Goal: Task Accomplishment & Management: Use online tool/utility

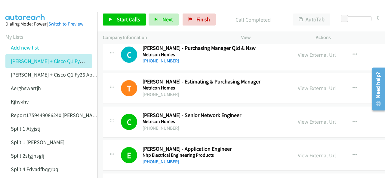
scroll to position [7099, 0]
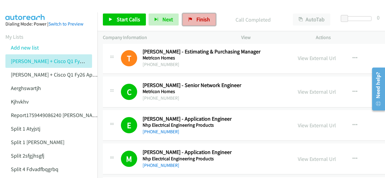
click at [188, 20] on icon at bounding box center [190, 20] width 4 height 4
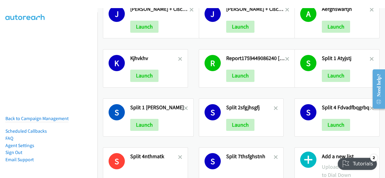
scroll to position [57, 0]
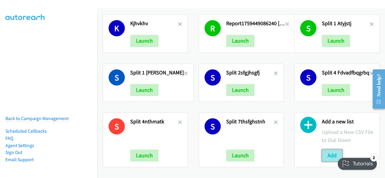
click at [326, 150] on button "Add" at bounding box center [332, 156] width 20 height 12
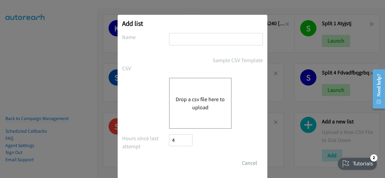
drag, startPoint x: 184, startPoint y: 37, endPoint x: 173, endPoint y: 36, distance: 11.4
click at [173, 36] on input "text" at bounding box center [216, 39] width 94 height 12
paste input "Justin Lennert + Cisco Q1FY26 APJC ANZijniujbn"
type input "Justin Lennert + Cisco Q1FY26 APJC ANZijniujbn"
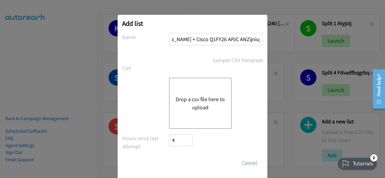
scroll to position [0, 0]
click at [184, 113] on div "Drop a csv file here to upload" at bounding box center [200, 103] width 63 height 51
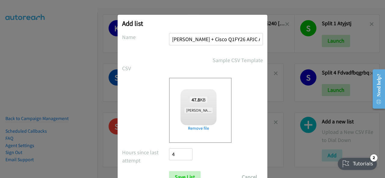
checkbox input "true"
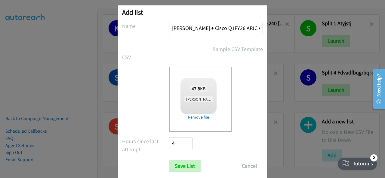
scroll to position [24, 0]
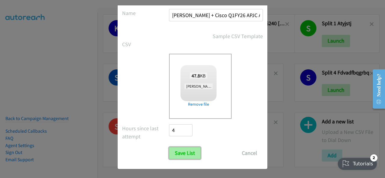
click at [176, 153] on input "Save List" at bounding box center [185, 153] width 32 height 12
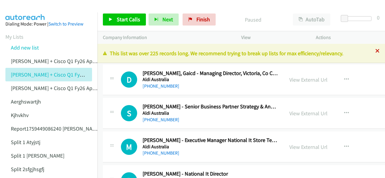
click at [375, 52] on icon at bounding box center [377, 51] width 4 height 4
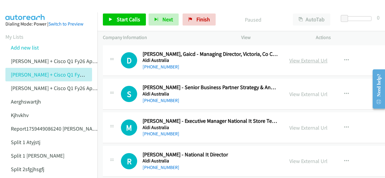
click at [297, 60] on link "View External Url" at bounding box center [308, 60] width 38 height 7
click at [294, 129] on link "View External Url" at bounding box center [308, 128] width 38 height 7
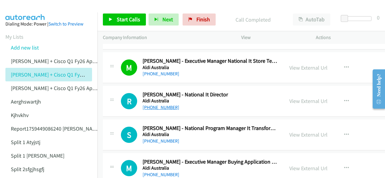
click at [150, 106] on link "[PHONE_NUMBER]" at bounding box center [161, 108] width 37 height 6
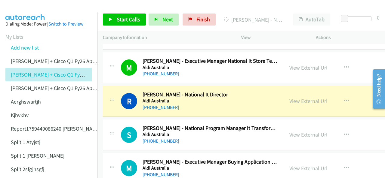
click at [28, 6] on img at bounding box center [25, 10] width 45 height 21
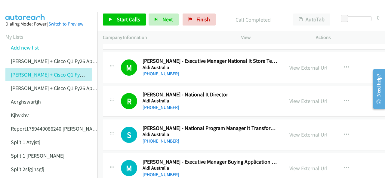
click at [38, 15] on aside "Dialing Mode: Power | Switch to Preview My Lists Add new list Justin Lennert + …" at bounding box center [48, 158] width 97 height 293
click at [292, 134] on link "View External Url" at bounding box center [308, 134] width 38 height 7
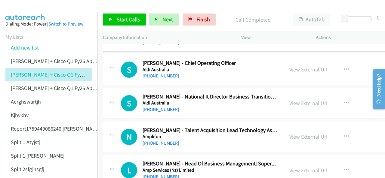
scroll to position [271, 0]
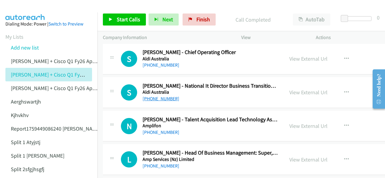
click at [158, 98] on link "[PHONE_NUMBER]" at bounding box center [161, 99] width 37 height 6
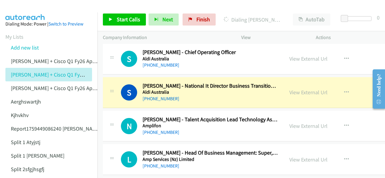
click at [27, 8] on img at bounding box center [25, 10] width 45 height 21
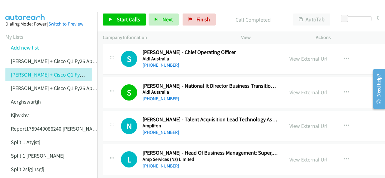
click at [28, 7] on img at bounding box center [25, 10] width 45 height 21
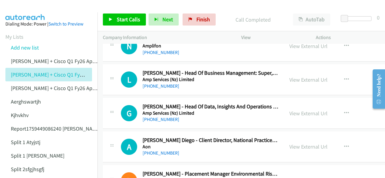
scroll to position [361, 0]
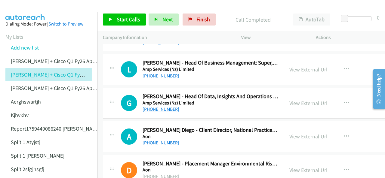
click at [159, 108] on link "+61 475 824 717" at bounding box center [161, 109] width 37 height 6
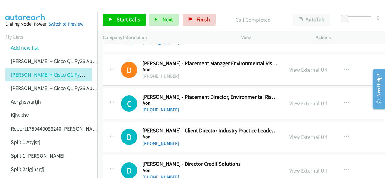
scroll to position [481, 0]
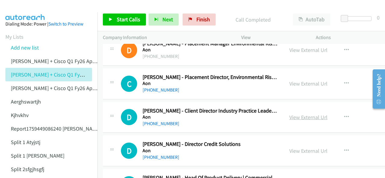
click at [298, 114] on link "View External Url" at bounding box center [308, 117] width 38 height 7
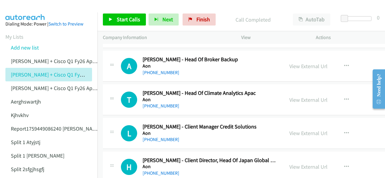
scroll to position [933, 0]
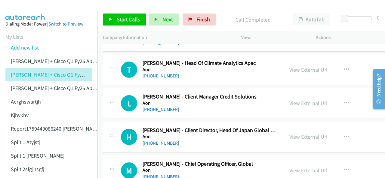
click at [297, 134] on link "View External Url" at bounding box center [308, 137] width 38 height 7
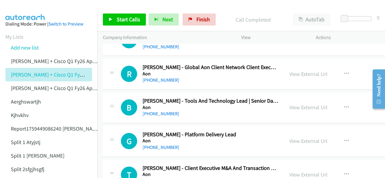
scroll to position [1474, 0]
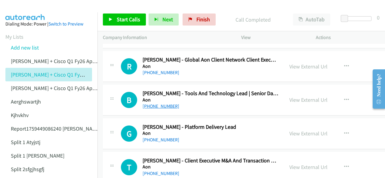
click at [155, 103] on link "[PHONE_NUMBER]" at bounding box center [161, 106] width 37 height 6
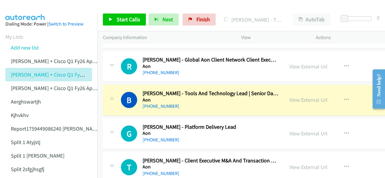
click at [28, 7] on img at bounding box center [25, 10] width 45 height 21
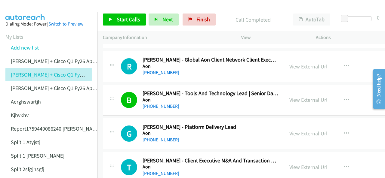
click at [37, 9] on img at bounding box center [25, 10] width 45 height 21
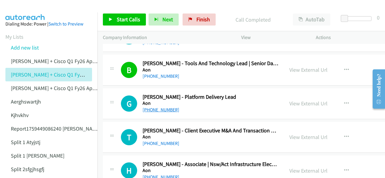
click at [159, 107] on link "[PHONE_NUMBER]" at bounding box center [161, 110] width 37 height 6
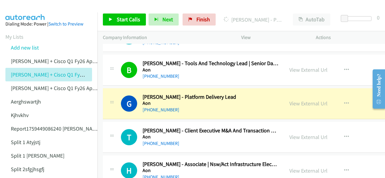
click at [14, 7] on img at bounding box center [25, 10] width 45 height 21
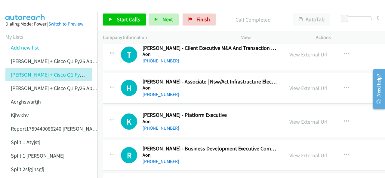
scroll to position [1594, 0]
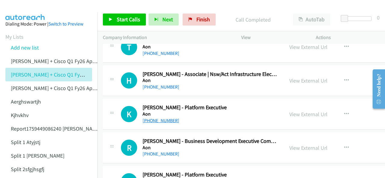
click at [153, 118] on link "[PHONE_NUMBER]" at bounding box center [161, 121] width 37 height 6
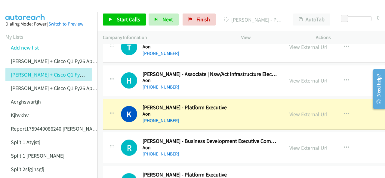
click at [24, 9] on img at bounding box center [25, 10] width 45 height 21
click at [16, 11] on img at bounding box center [25, 10] width 45 height 21
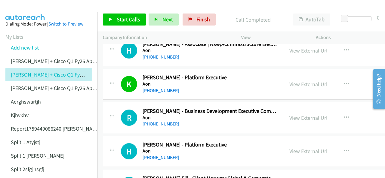
scroll to position [1654, 0]
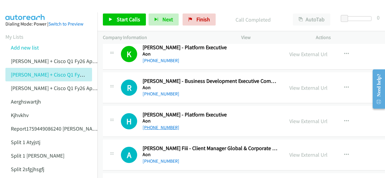
click at [154, 125] on link "[PHONE_NUMBER]" at bounding box center [161, 128] width 37 height 6
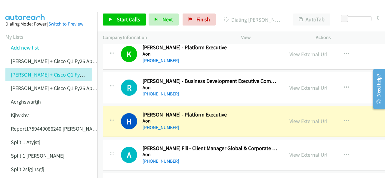
click at [27, 15] on aside "Dialing Mode: Power | Switch to Preview My Lists Add new list Justin Lennert + …" at bounding box center [48, 158] width 97 height 293
click at [298, 118] on link "View External Url" at bounding box center [308, 121] width 38 height 7
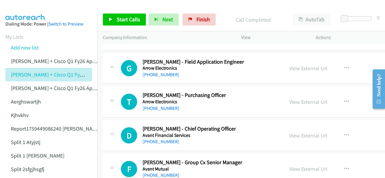
scroll to position [1805, 0]
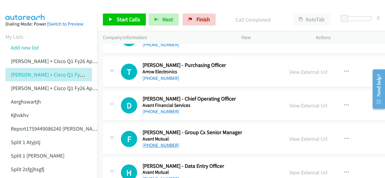
click at [156, 143] on link "+61 409 901 772" at bounding box center [161, 146] width 37 height 6
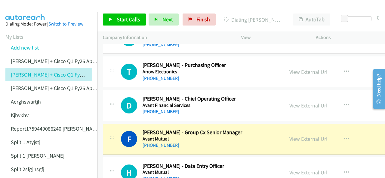
click at [34, 11] on img at bounding box center [25, 10] width 45 height 21
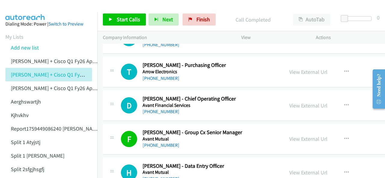
click at [24, 7] on img at bounding box center [25, 10] width 45 height 21
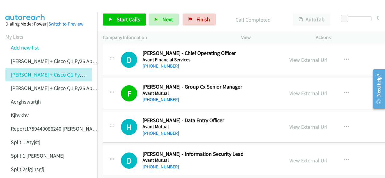
scroll to position [1865, 0]
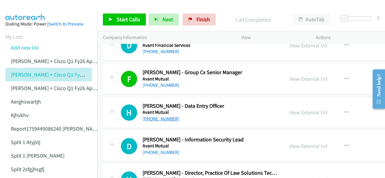
click at [155, 116] on link "+61 452 229 840" at bounding box center [161, 119] width 37 height 6
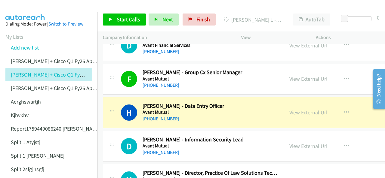
click at [24, 8] on img at bounding box center [25, 10] width 45 height 21
drag, startPoint x: 30, startPoint y: 9, endPoint x: 34, endPoint y: 25, distance: 16.7
click at [30, 9] on img at bounding box center [25, 10] width 45 height 21
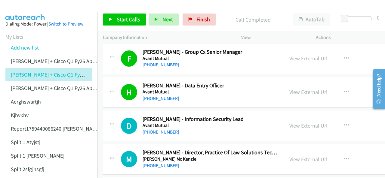
scroll to position [1895, 0]
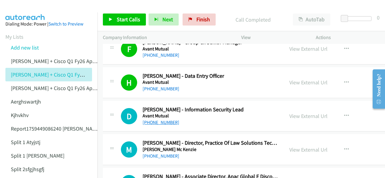
click at [151, 120] on link "+61 423 106 850" at bounding box center [161, 123] width 37 height 6
click at [28, 6] on img at bounding box center [25, 10] width 45 height 21
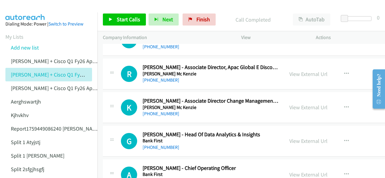
scroll to position [2015, 0]
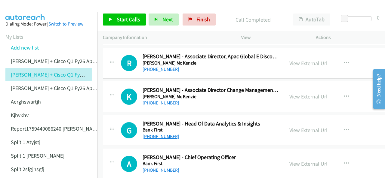
click at [159, 134] on link "+61 3 9285 4172" at bounding box center [161, 137] width 37 height 6
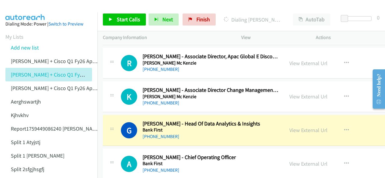
click at [17, 14] on aside "Dialing Mode: Power | Switch to Preview My Lists Add new list Justin Lennert + …" at bounding box center [48, 158] width 97 height 293
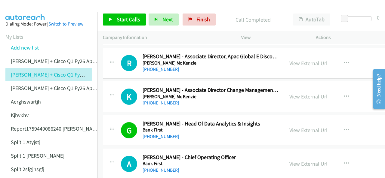
click at [20, 8] on img at bounding box center [25, 10] width 45 height 21
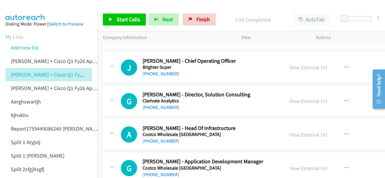
scroll to position [2256, 0]
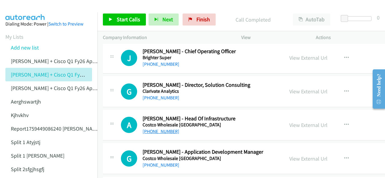
click at [164, 129] on link "[PHONE_NUMBER]" at bounding box center [161, 132] width 37 height 6
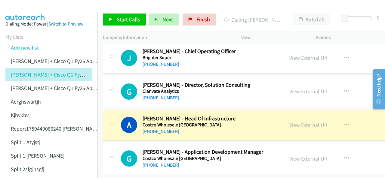
click at [29, 11] on img at bounding box center [25, 10] width 45 height 21
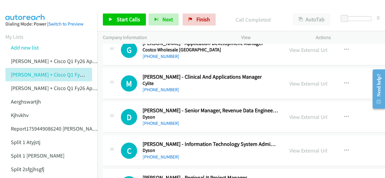
scroll to position [2376, 0]
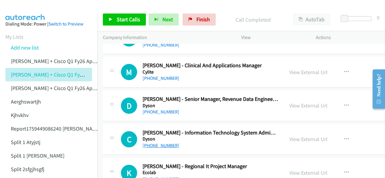
click at [158, 143] on link "[PHONE_NUMBER]" at bounding box center [161, 146] width 37 height 6
drag, startPoint x: 21, startPoint y: 10, endPoint x: 30, endPoint y: 7, distance: 10.0
click at [21, 10] on img at bounding box center [25, 10] width 45 height 21
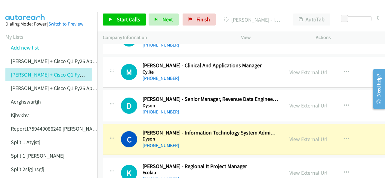
click at [16, 5] on img at bounding box center [25, 10] width 45 height 21
click at [24, 7] on img at bounding box center [25, 10] width 45 height 21
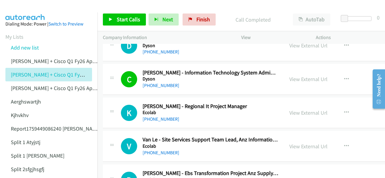
scroll to position [2467, 0]
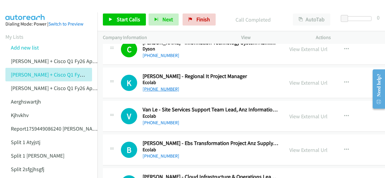
click at [156, 86] on link "+61 409 559 731" at bounding box center [161, 89] width 37 height 6
click at [20, 8] on img at bounding box center [25, 10] width 45 height 21
click at [21, 9] on img at bounding box center [25, 10] width 45 height 21
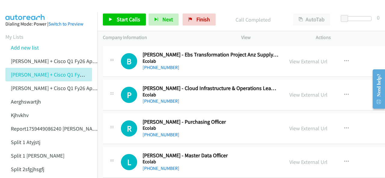
scroll to position [2557, 0]
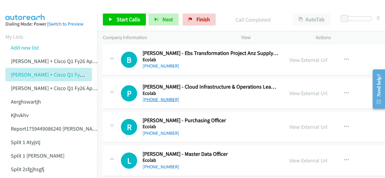
click at [156, 97] on link "+61 407 115 975" at bounding box center [161, 100] width 37 height 6
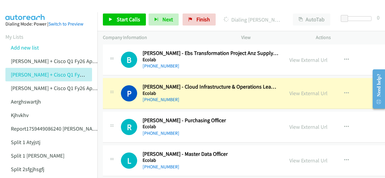
click at [29, 7] on img at bounding box center [25, 10] width 45 height 21
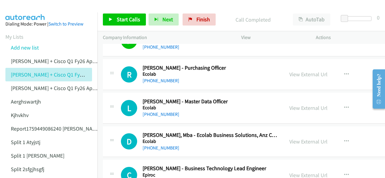
scroll to position [2617, 0]
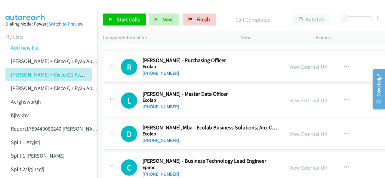
click at [156, 104] on link "+61 426 810 112" at bounding box center [161, 107] width 37 height 6
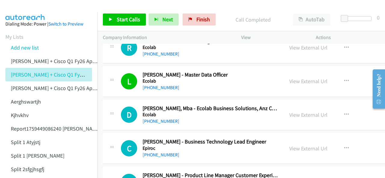
scroll to position [2647, 0]
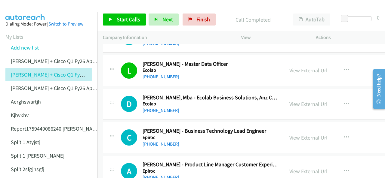
click at [157, 141] on link "+61 432 407 305" at bounding box center [161, 144] width 37 height 6
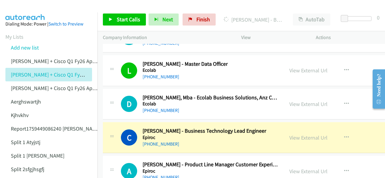
click at [30, 12] on aside "Dialing Mode: Power | Switch to Preview My Lists Add new list Justin Lennert + …" at bounding box center [48, 158] width 97 height 293
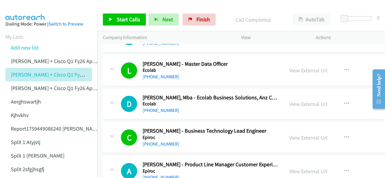
click at [25, 9] on img at bounding box center [25, 10] width 45 height 21
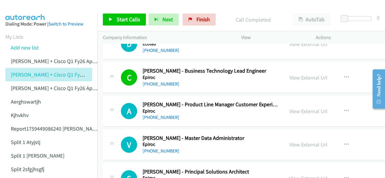
scroll to position [2737, 0]
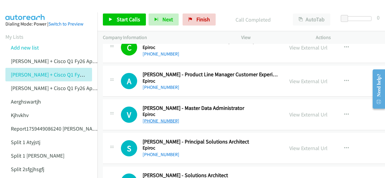
click at [155, 118] on link "+61 437 087 323" at bounding box center [161, 121] width 37 height 6
click at [23, 6] on img at bounding box center [25, 10] width 45 height 21
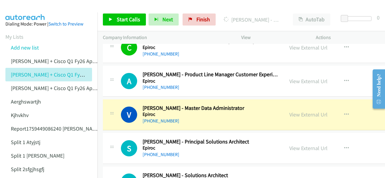
click at [31, 9] on img at bounding box center [25, 10] width 45 height 21
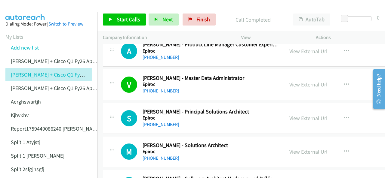
scroll to position [2798, 0]
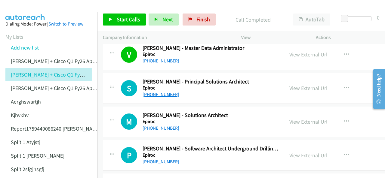
click at [154, 92] on link "+61 439 339 866" at bounding box center [161, 95] width 37 height 6
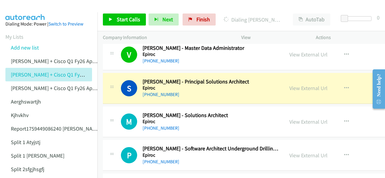
click at [22, 8] on img at bounding box center [25, 10] width 45 height 21
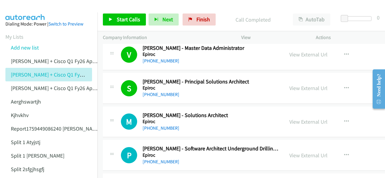
click at [20, 12] on aside "Dialing Mode: Power | Switch to Preview My Lists Add new list Justin Lennert + …" at bounding box center [48, 158] width 97 height 293
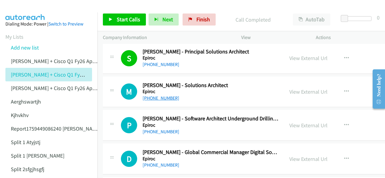
click at [157, 95] on link "+61 409 733 061" at bounding box center [161, 98] width 37 height 6
click at [149, 129] on link "+61 409 784 720" at bounding box center [161, 132] width 37 height 6
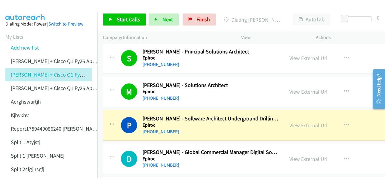
click at [19, 8] on img at bounding box center [25, 10] width 45 height 21
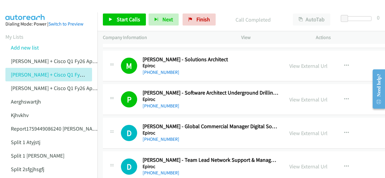
scroll to position [2858, 0]
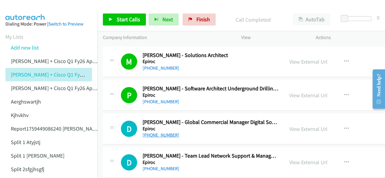
click at [168, 132] on link "+61 423 354 833" at bounding box center [161, 135] width 37 height 6
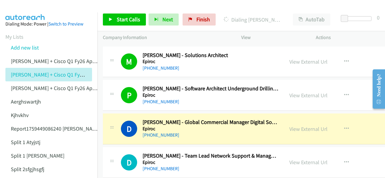
click at [26, 8] on img at bounding box center [25, 10] width 45 height 21
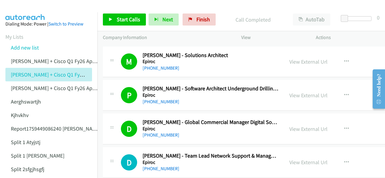
click at [38, 7] on img at bounding box center [25, 10] width 45 height 21
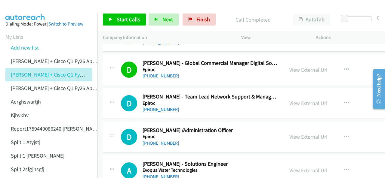
scroll to position [2918, 0]
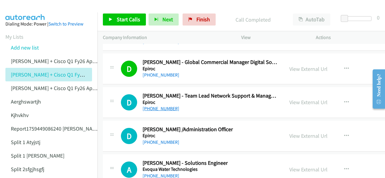
click at [150, 106] on link "+61 2 4862 5502" at bounding box center [161, 109] width 37 height 6
click at [31, 12] on aside "Dialing Mode: Power | Switch to Preview My Lists Add new list Justin Lennert + …" at bounding box center [48, 158] width 97 height 293
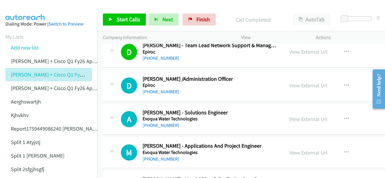
scroll to position [2978, 0]
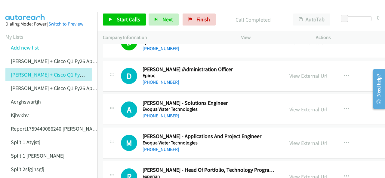
click at [160, 113] on link "+61 1300 782 379" at bounding box center [161, 116] width 37 height 6
click at [33, 11] on img at bounding box center [25, 10] width 45 height 21
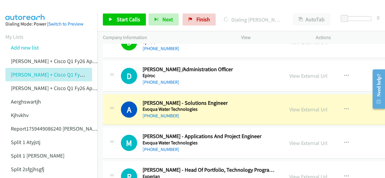
click at [15, 10] on img at bounding box center [25, 10] width 45 height 21
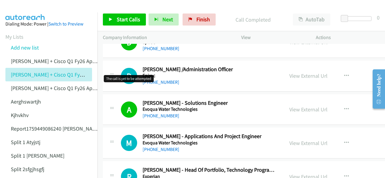
scroll to position [3008, 0]
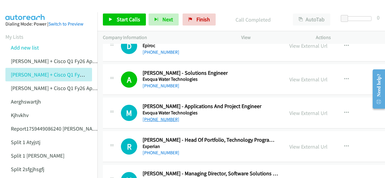
click at [153, 117] on link "+61 436 648 500" at bounding box center [161, 120] width 37 height 6
click at [23, 10] on img at bounding box center [25, 10] width 45 height 21
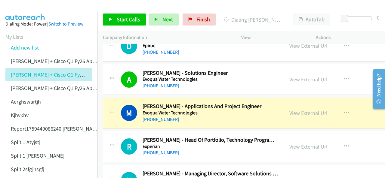
click at [26, 7] on img at bounding box center [25, 10] width 45 height 21
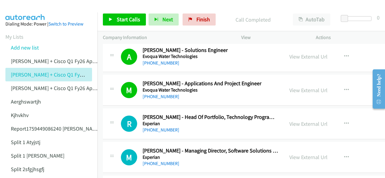
scroll to position [3068, 0]
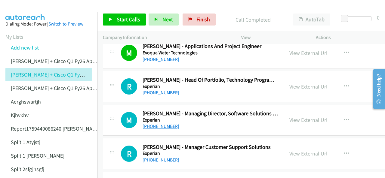
click at [159, 124] on link "+61 402 859 678" at bounding box center [161, 127] width 37 height 6
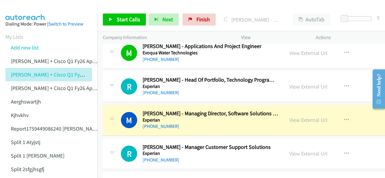
click at [13, 8] on img at bounding box center [25, 10] width 45 height 21
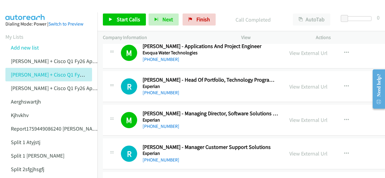
click at [24, 11] on img at bounding box center [25, 10] width 45 height 21
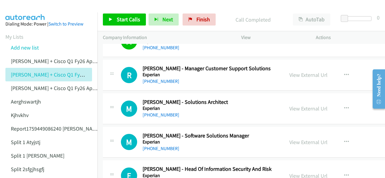
scroll to position [3158, 0]
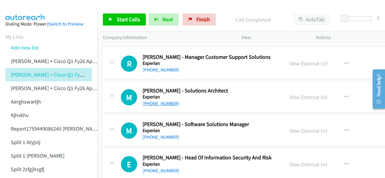
click at [157, 101] on link "+61 426 226 233" at bounding box center [161, 104] width 37 height 6
click at [26, 14] on aside "Dialing Mode: Power | Switch to Preview My Lists Add new list Justin Lennert + …" at bounding box center [48, 158] width 97 height 293
click at [155, 134] on link "+61 439 747 238" at bounding box center [161, 137] width 37 height 6
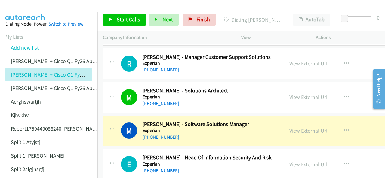
click at [26, 9] on img at bounding box center [25, 10] width 45 height 21
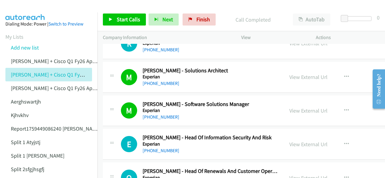
scroll to position [3219, 0]
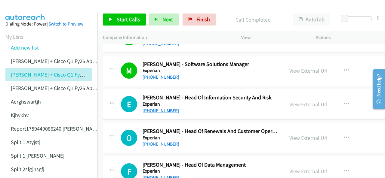
click at [154, 108] on link "+61 421 000 155" at bounding box center [161, 111] width 37 height 6
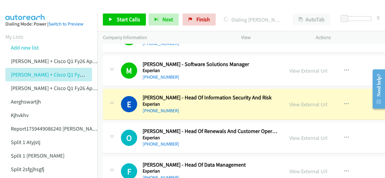
click at [29, 13] on aside "Dialing Mode: Power | Switch to Preview My Lists Add new list Justin Lennert + …" at bounding box center [48, 158] width 97 height 293
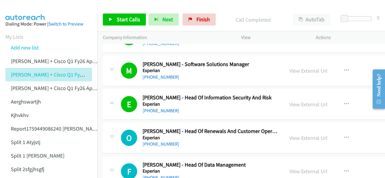
drag, startPoint x: 20, startPoint y: 9, endPoint x: 27, endPoint y: 12, distance: 7.0
click at [20, 9] on img at bounding box center [25, 10] width 45 height 21
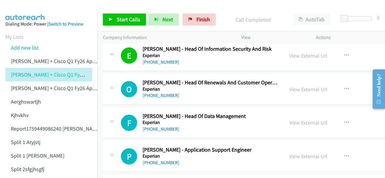
scroll to position [3279, 0]
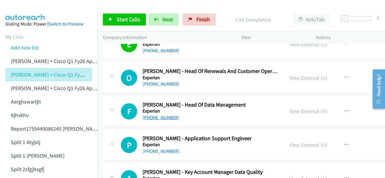
click at [155, 115] on link "+61 422 110 135" at bounding box center [161, 118] width 37 height 6
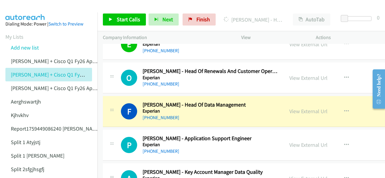
click at [10, 7] on img at bounding box center [25, 10] width 45 height 21
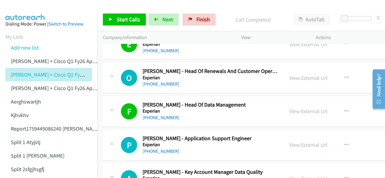
click at [31, 7] on img at bounding box center [25, 10] width 45 height 21
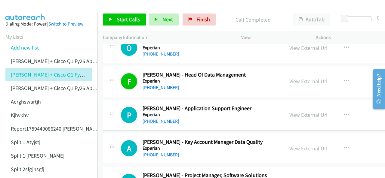
click at [151, 119] on link "+61 431 454 213" at bounding box center [161, 122] width 37 height 6
click at [13, 13] on aside "Dialing Mode: Power | Switch to Preview My Lists Add new list Justin Lennert + …" at bounding box center [48, 158] width 97 height 293
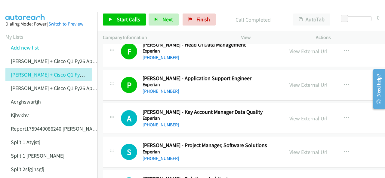
scroll to position [3369, 0]
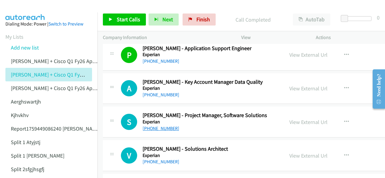
click at [157, 126] on link "+61 444 501 585" at bounding box center [161, 129] width 37 height 6
click at [18, 5] on img at bounding box center [25, 10] width 45 height 21
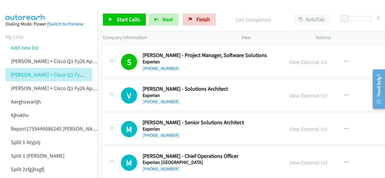
drag, startPoint x: 12, startPoint y: 6, endPoint x: 60, endPoint y: 32, distance: 55.0
click at [12, 6] on img at bounding box center [25, 10] width 45 height 21
click at [155, 99] on link "+61 450 342 201" at bounding box center [161, 102] width 37 height 6
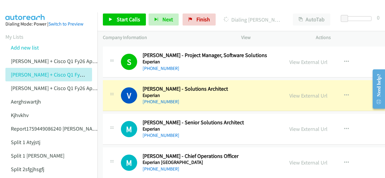
click at [14, 13] on aside "Dialing Mode: Power | Switch to Preview My Lists Add new list Justin Lennert + …" at bounding box center [48, 158] width 97 height 293
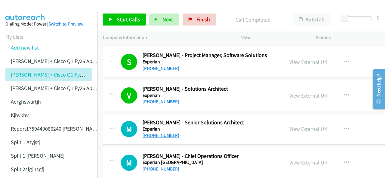
click at [160, 133] on link "+61 431 371 458" at bounding box center [161, 136] width 37 height 6
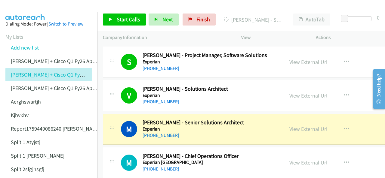
click at [25, 7] on img at bounding box center [25, 10] width 45 height 21
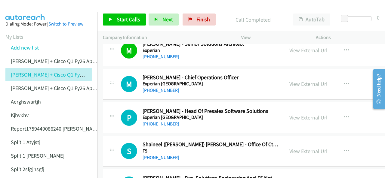
scroll to position [3519, 0]
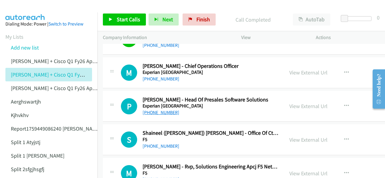
click at [148, 110] on link "[PHONE_NUMBER]" at bounding box center [161, 113] width 37 height 6
click at [17, 11] on main "Start Calls Pause Next Finish Call Completed AutoTab AutoTab 0 Company Informat…" at bounding box center [192, 14] width 385 height 29
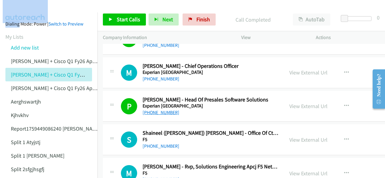
scroll to position [3550, 0]
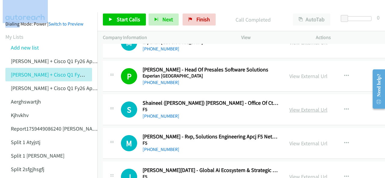
click at [293, 106] on link "View External Url" at bounding box center [308, 109] width 38 height 7
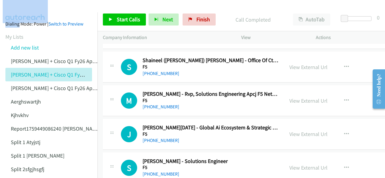
scroll to position [3580, 0]
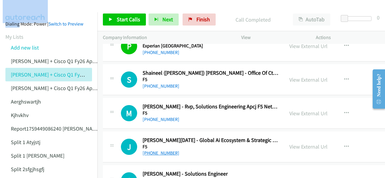
click at [173, 150] on link "+61 406 686 292" at bounding box center [161, 153] width 37 height 6
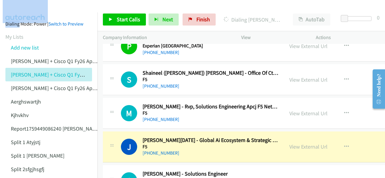
click at [31, 8] on img at bounding box center [25, 10] width 45 height 21
click at [67, 12] on div at bounding box center [190, 11] width 380 height 23
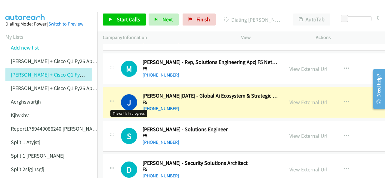
scroll to position [3640, 0]
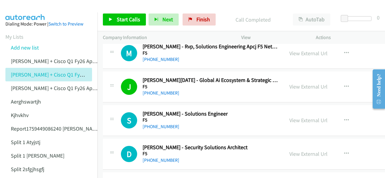
click at [41, 9] on img at bounding box center [25, 10] width 45 height 21
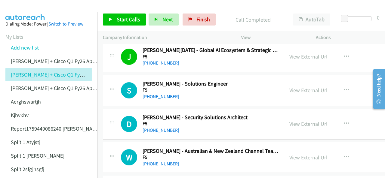
click at [23, 8] on img at bounding box center [25, 10] width 45 height 21
click at [156, 94] on link "+61 419 308 227" at bounding box center [161, 97] width 37 height 6
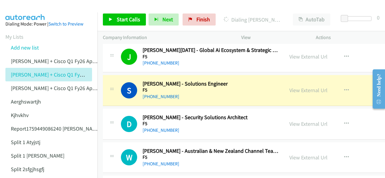
click at [32, 10] on img at bounding box center [25, 10] width 45 height 21
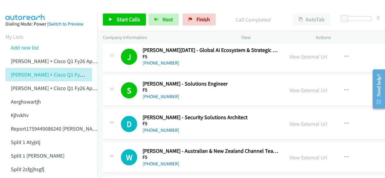
click at [31, 12] on aside "Dialing Mode: Power | Switch to Preview My Lists Add new list Justin Lennert + …" at bounding box center [48, 158] width 97 height 293
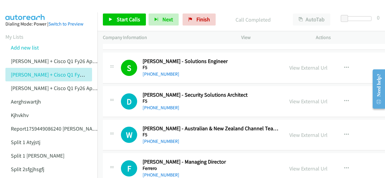
scroll to position [3700, 0]
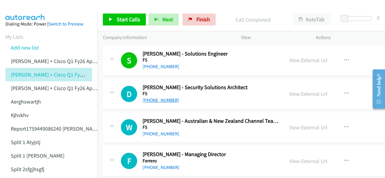
click at [158, 97] on link "+61 438 004 362" at bounding box center [161, 100] width 37 height 6
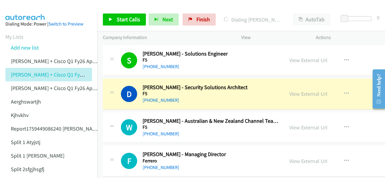
click at [22, 7] on img at bounding box center [25, 10] width 45 height 21
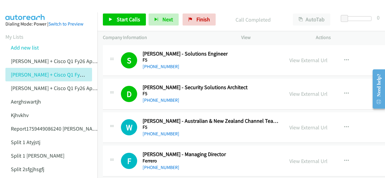
click at [21, 14] on aside "Dialing Mode: Power | Switch to Preview My Lists Add new list Justin Lennert + …" at bounding box center [48, 158] width 97 height 293
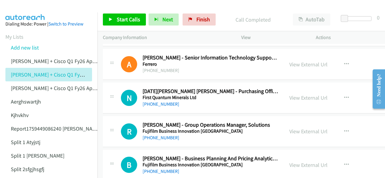
scroll to position [3850, 0]
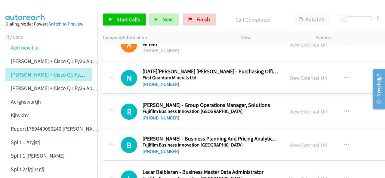
click at [163, 115] on link "+61 428 347 171" at bounding box center [161, 118] width 37 height 6
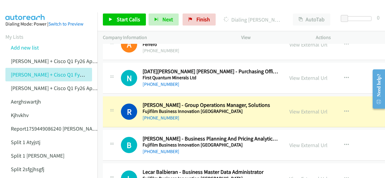
click at [18, 11] on img at bounding box center [25, 10] width 45 height 21
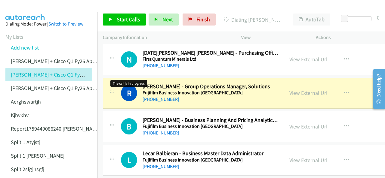
scroll to position [3880, 0]
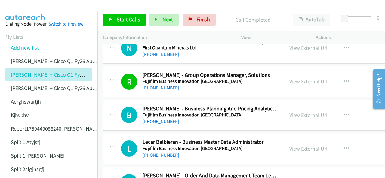
click at [23, 10] on img at bounding box center [25, 10] width 45 height 21
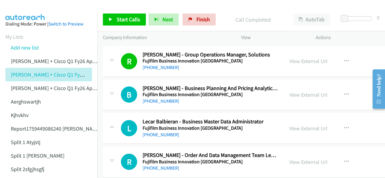
scroll to position [3910, 0]
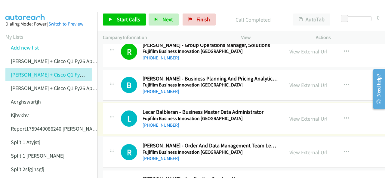
click at [163, 122] on link "+61 431 623 042" at bounding box center [161, 125] width 37 height 6
click at [38, 11] on img at bounding box center [25, 10] width 45 height 21
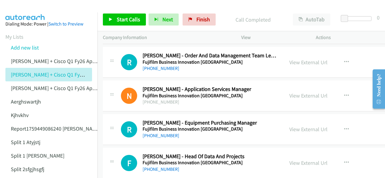
scroll to position [4031, 0]
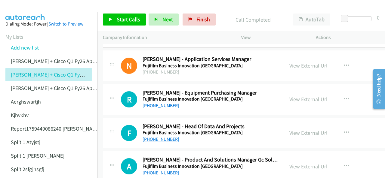
click at [163, 137] on link "+61 7 3840 1241" at bounding box center [161, 140] width 37 height 6
click at [20, 6] on img at bounding box center [25, 10] width 45 height 21
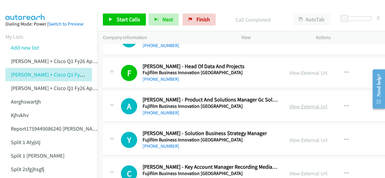
click at [297, 103] on link "View External Url" at bounding box center [308, 106] width 38 height 7
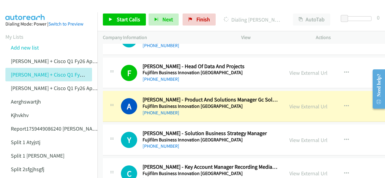
click at [23, 10] on img at bounding box center [25, 10] width 45 height 21
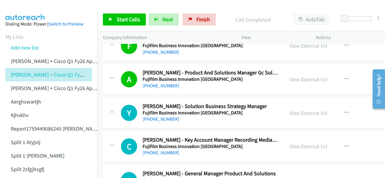
scroll to position [4121, 0]
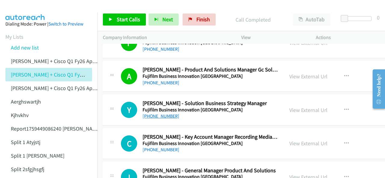
click at [156, 113] on link "+61 423 219 923" at bounding box center [161, 116] width 37 height 6
click at [22, 9] on img at bounding box center [25, 10] width 45 height 21
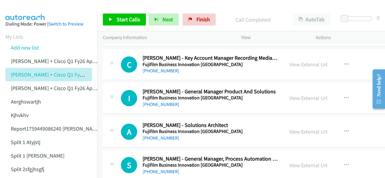
scroll to position [4211, 0]
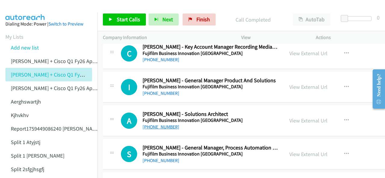
click at [150, 124] on link "+61 2 6286 1181" at bounding box center [161, 127] width 37 height 6
click at [31, 7] on img at bounding box center [25, 10] width 45 height 21
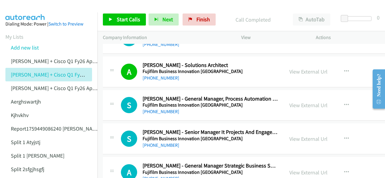
scroll to position [4271, 0]
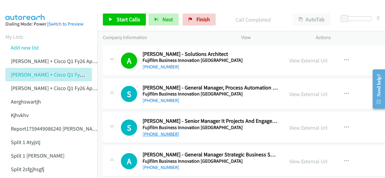
click at [153, 131] on link "+61 436 000 154" at bounding box center [161, 134] width 37 height 6
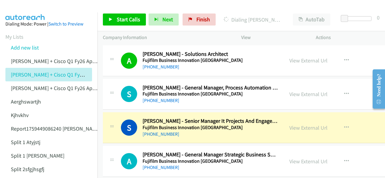
click at [26, 6] on img at bounding box center [25, 10] width 45 height 21
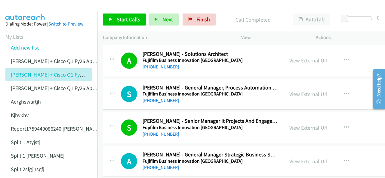
click at [24, 8] on img at bounding box center [25, 10] width 45 height 21
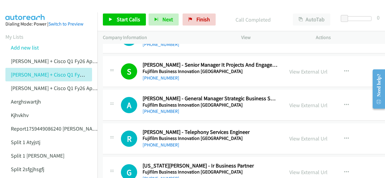
scroll to position [4332, 0]
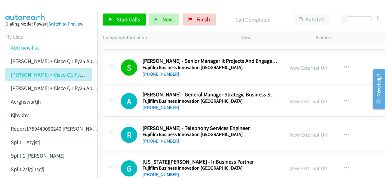
click at [159, 138] on link "+61 406 030 307" at bounding box center [161, 141] width 37 height 6
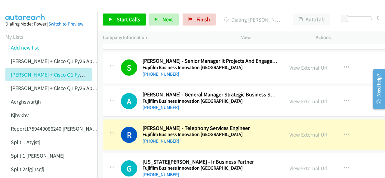
click at [33, 16] on aside "Dialing Mode: Power | Switch to Preview My Lists Add new list Justin Lennert + …" at bounding box center [48, 158] width 97 height 293
click at [25, 13] on aside "Dialing Mode: Power | Switch to Preview My Lists Add new list Justin Lennert + …" at bounding box center [48, 158] width 97 height 293
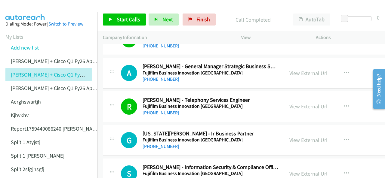
scroll to position [4392, 0]
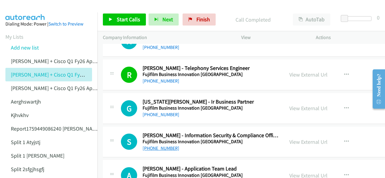
click at [161, 146] on link "+61 450 924 925" at bounding box center [161, 149] width 37 height 6
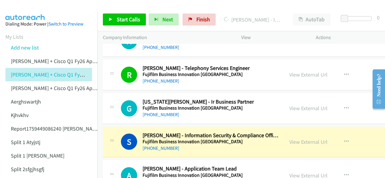
click at [23, 7] on img at bounding box center [25, 10] width 45 height 21
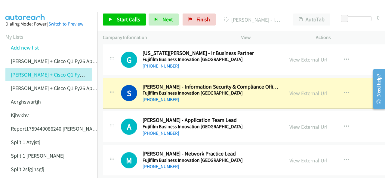
scroll to position [4452, 0]
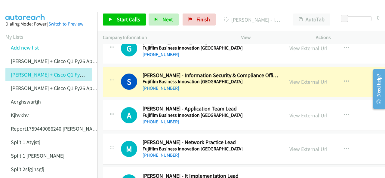
click at [33, 5] on img at bounding box center [25, 10] width 45 height 21
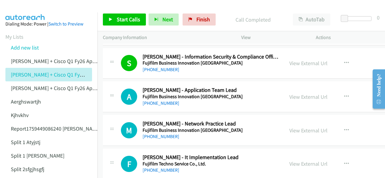
scroll to position [4482, 0]
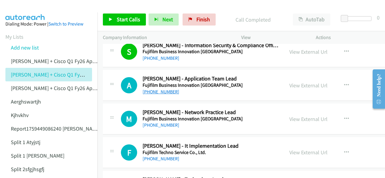
click at [151, 89] on link "+61 416 604 166" at bounding box center [161, 92] width 37 height 6
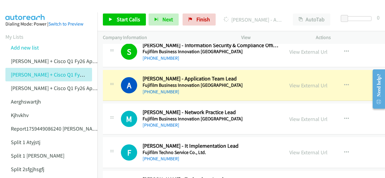
click at [36, 8] on img at bounding box center [25, 10] width 45 height 21
click at [301, 82] on link "View External Url" at bounding box center [308, 85] width 38 height 7
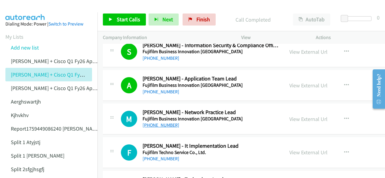
click at [153, 122] on link "+61 420 277 251" at bounding box center [161, 125] width 37 height 6
click at [33, 7] on img at bounding box center [25, 10] width 45 height 21
click at [28, 7] on img at bounding box center [25, 10] width 45 height 21
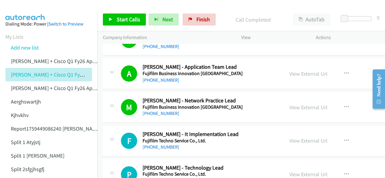
scroll to position [4512, 0]
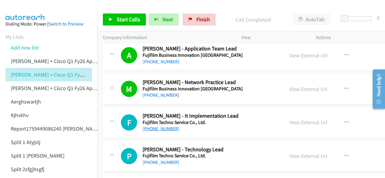
click at [164, 126] on link "[PHONE_NUMBER]" at bounding box center [161, 129] width 37 height 6
click at [25, 8] on img at bounding box center [25, 10] width 45 height 21
click at [17, 10] on img at bounding box center [25, 10] width 45 height 21
click at [164, 160] on link "[PHONE_NUMBER]" at bounding box center [161, 163] width 37 height 6
click at [34, 5] on img at bounding box center [25, 10] width 45 height 21
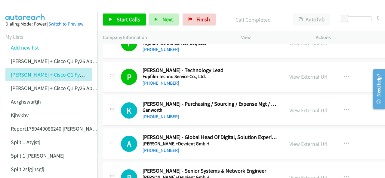
scroll to position [4602, 0]
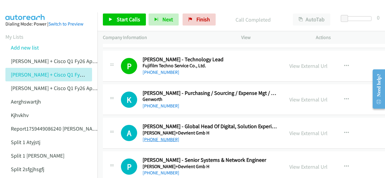
click at [162, 137] on link "+61 432 454 820" at bounding box center [161, 140] width 37 height 6
click at [26, 5] on img at bounding box center [25, 10] width 45 height 21
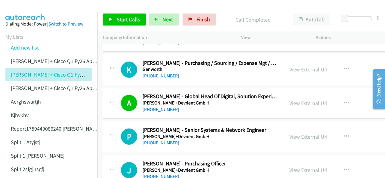
click at [161, 140] on link "[PHONE_NUMBER]" at bounding box center [161, 143] width 37 height 6
click at [26, 10] on img at bounding box center [25, 10] width 45 height 21
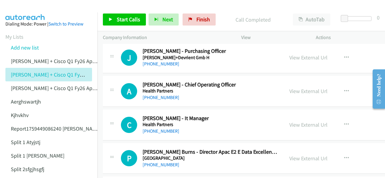
scroll to position [4753, 0]
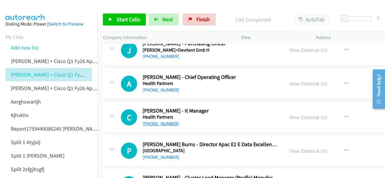
click at [154, 121] on link "[PHONE_NUMBER]" at bounding box center [161, 124] width 37 height 6
click at [21, 14] on aside "Dialing Mode: Power | Switch to Preview My Lists Add new list Justin Lennert + …" at bounding box center [48, 158] width 97 height 293
click at [156, 155] on link "+61 421 058 049" at bounding box center [161, 158] width 37 height 6
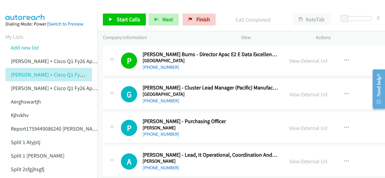
scroll to position [4873, 0]
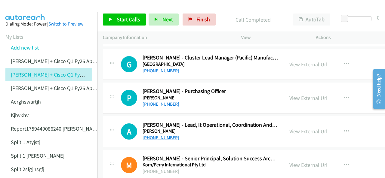
click at [154, 135] on link "[PHONE_NUMBER]" at bounding box center [161, 138] width 37 height 6
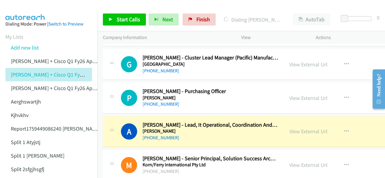
click at [22, 10] on img at bounding box center [25, 10] width 45 height 21
click at [302, 128] on link "View External Url" at bounding box center [308, 131] width 38 height 7
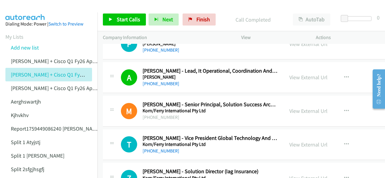
scroll to position [4933, 0]
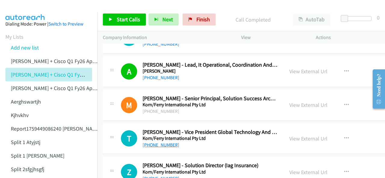
click at [152, 142] on link "[PHONE_NUMBER]" at bounding box center [161, 145] width 37 height 6
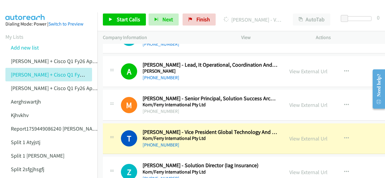
click at [22, 9] on img at bounding box center [25, 10] width 45 height 21
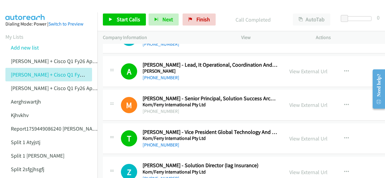
click at [27, 9] on img at bounding box center [25, 10] width 45 height 21
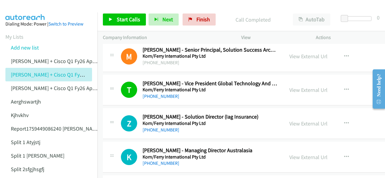
scroll to position [4993, 0]
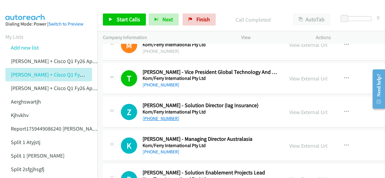
click at [156, 116] on link "[PHONE_NUMBER]" at bounding box center [161, 119] width 37 height 6
click at [31, 8] on img at bounding box center [25, 10] width 45 height 21
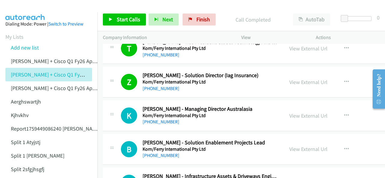
scroll to position [5054, 0]
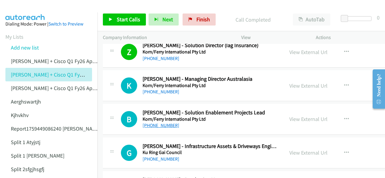
click at [156, 123] on link "[PHONE_NUMBER]" at bounding box center [161, 126] width 37 height 6
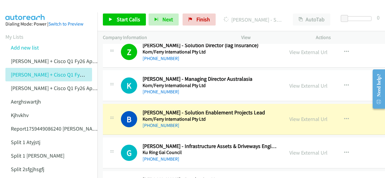
click at [26, 12] on main "Start Calls Pause Next Finish Dialing Bradley Monks - Solution Enablement Proje…" at bounding box center [192, 14] width 385 height 29
click at [300, 115] on div "View External Url" at bounding box center [308, 119] width 38 height 8
click at [299, 116] on link "View External Url" at bounding box center [308, 119] width 38 height 7
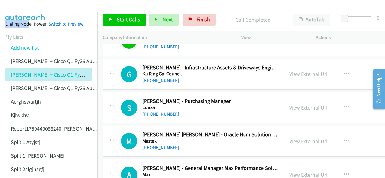
scroll to position [5144, 0]
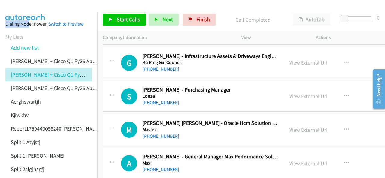
click at [295, 127] on link "View External Url" at bounding box center [308, 130] width 38 height 7
click at [36, 8] on img at bounding box center [25, 10] width 45 height 21
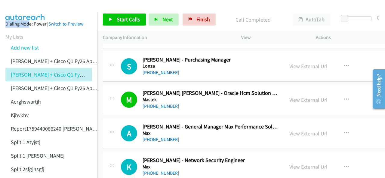
click at [147, 171] on link "[PHONE_NUMBER]" at bounding box center [161, 174] width 37 height 6
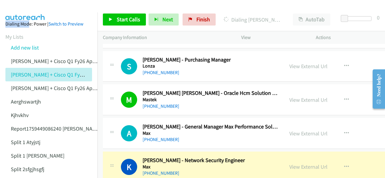
click at [30, 11] on img at bounding box center [25, 10] width 45 height 21
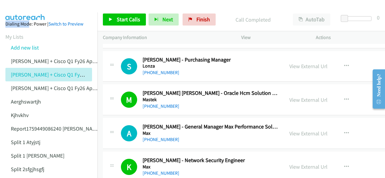
click at [18, 9] on img at bounding box center [25, 10] width 45 height 21
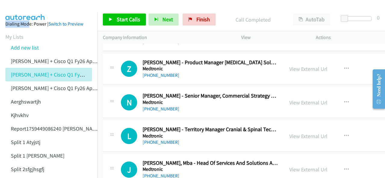
scroll to position [5384, 0]
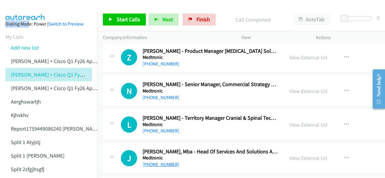
click at [151, 162] on link "[PHONE_NUMBER]" at bounding box center [161, 165] width 37 height 6
click at [17, 7] on img at bounding box center [25, 10] width 45 height 21
click at [156, 162] on link "[PHONE_NUMBER]" at bounding box center [161, 165] width 37 height 6
click at [15, 8] on img at bounding box center [25, 10] width 45 height 21
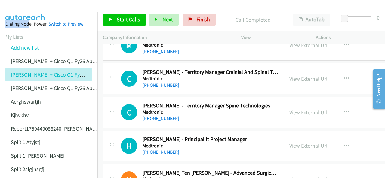
scroll to position [5595, 0]
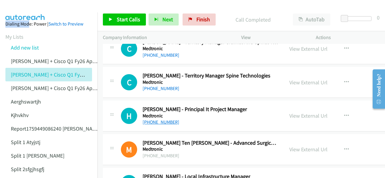
click at [150, 119] on link "[PHONE_NUMBER]" at bounding box center [161, 122] width 37 height 6
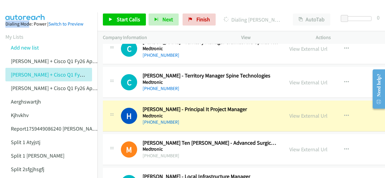
click at [33, 7] on img at bounding box center [25, 10] width 45 height 21
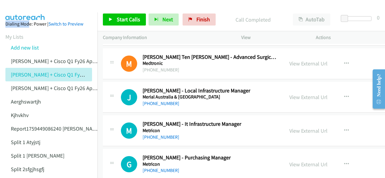
scroll to position [5685, 0]
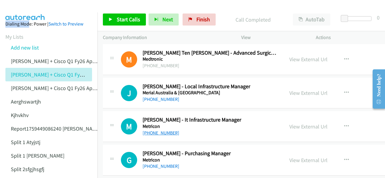
click at [151, 130] on link "[PHONE_NUMBER]" at bounding box center [161, 133] width 37 height 6
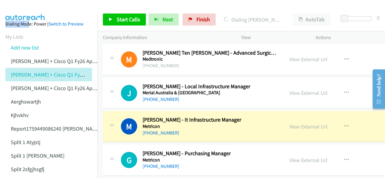
click at [27, 7] on img at bounding box center [25, 10] width 45 height 21
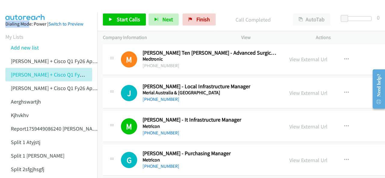
click at [39, 12] on img at bounding box center [25, 10] width 45 height 21
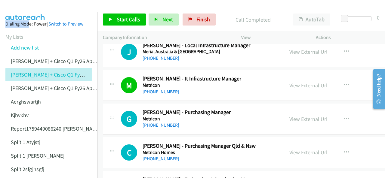
scroll to position [5715, 0]
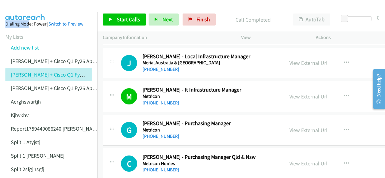
click at [29, 8] on img at bounding box center [25, 10] width 45 height 21
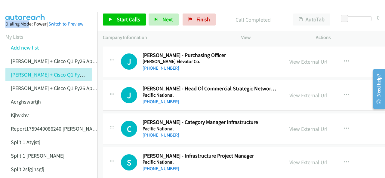
scroll to position [5926, 0]
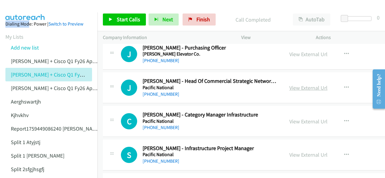
click at [294, 85] on link "View External Url" at bounding box center [308, 88] width 38 height 7
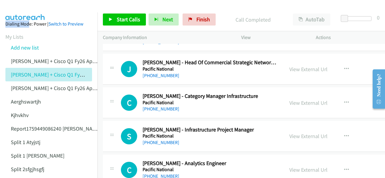
scroll to position [5956, 0]
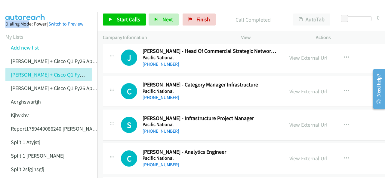
click at [161, 128] on link "+61 417 276 598" at bounding box center [161, 131] width 37 height 6
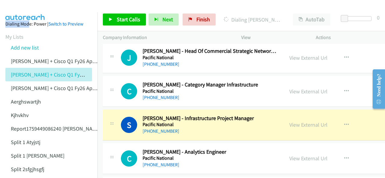
click at [26, 8] on img at bounding box center [25, 10] width 45 height 21
click at [16, 5] on img at bounding box center [25, 10] width 45 height 21
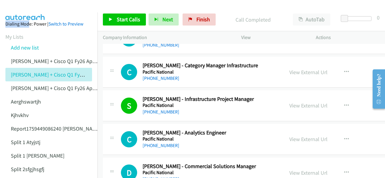
scroll to position [5986, 0]
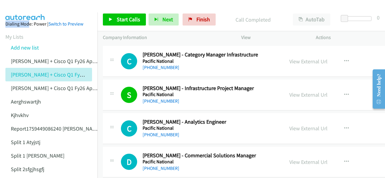
click at [32, 9] on img at bounding box center [25, 10] width 45 height 21
click at [161, 132] on link "+61 2 8484 8000" at bounding box center [161, 135] width 37 height 6
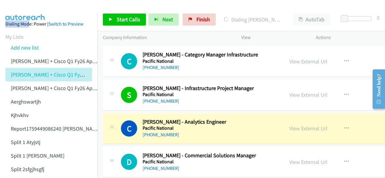
click at [25, 8] on img at bounding box center [25, 10] width 45 height 21
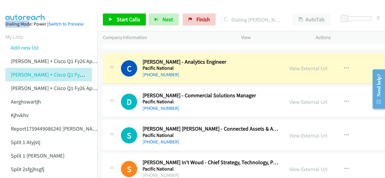
scroll to position [6016, 0]
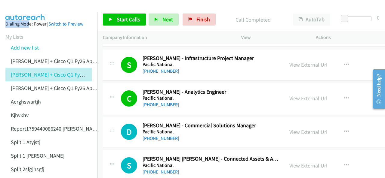
drag, startPoint x: 17, startPoint y: 6, endPoint x: 32, endPoint y: 8, distance: 15.1
click at [17, 6] on img at bounding box center [25, 10] width 45 height 21
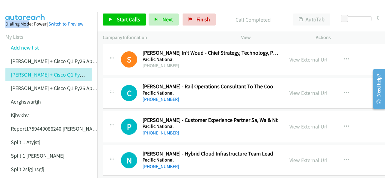
scroll to position [6167, 0]
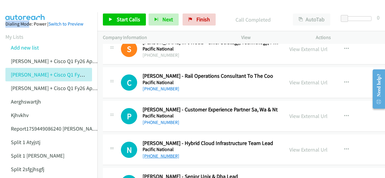
click at [155, 153] on link "+61 416 085 915" at bounding box center [161, 156] width 37 height 6
click at [158, 153] on link "+61 416 085 915" at bounding box center [161, 156] width 37 height 6
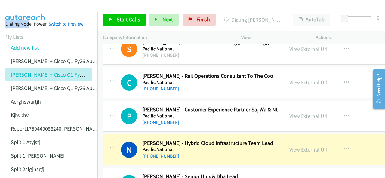
click at [14, 8] on img at bounding box center [25, 10] width 45 height 21
drag, startPoint x: 20, startPoint y: 12, endPoint x: 63, endPoint y: 12, distance: 43.9
click at [20, 12] on aside "Dialing Mode: Power | Switch to Preview My Lists Add new list Justin Lennert + …" at bounding box center [48, 158] width 97 height 293
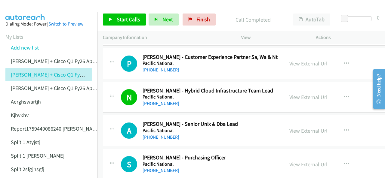
scroll to position [6227, 0]
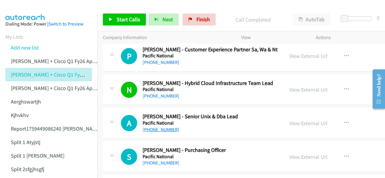
click at [160, 127] on link "+61 434 601 759" at bounding box center [161, 130] width 37 height 6
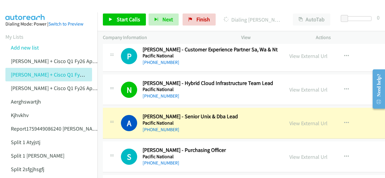
click at [23, 10] on img at bounding box center [25, 10] width 45 height 21
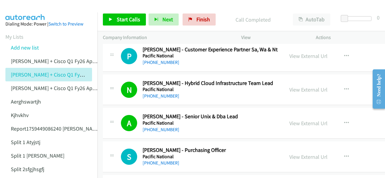
click at [26, 8] on img at bounding box center [25, 10] width 45 height 21
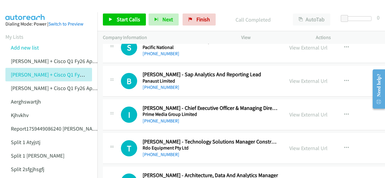
scroll to position [6347, 0]
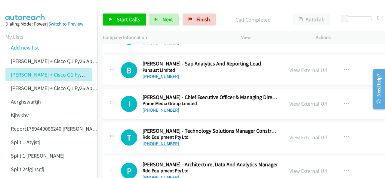
click at [156, 141] on link "+61 408 826 152" at bounding box center [161, 144] width 37 height 6
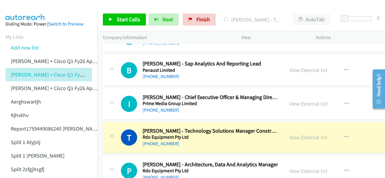
click at [28, 11] on img at bounding box center [25, 10] width 45 height 21
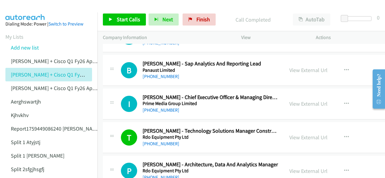
scroll to position [6377, 0]
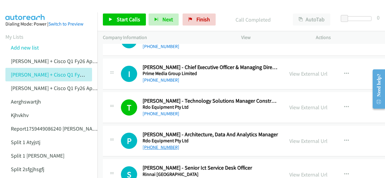
click at [152, 145] on link "+61 418 994 826" at bounding box center [161, 148] width 37 height 6
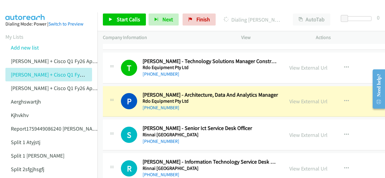
scroll to position [6407, 0]
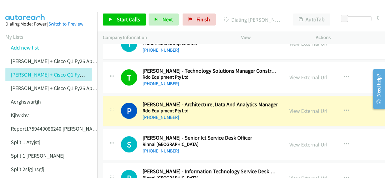
click at [26, 12] on aside "Dialing Mode: Power | Switch to Preview My Lists Add new list Justin Lennert + …" at bounding box center [48, 158] width 97 height 293
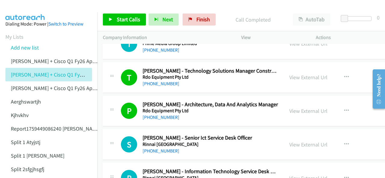
scroll to position [6437, 0]
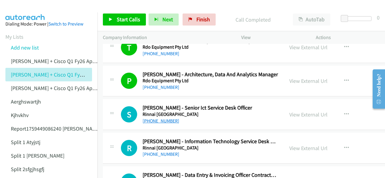
click at [156, 118] on link "[PHONE_NUMBER]" at bounding box center [161, 121] width 37 height 6
click at [17, 7] on img at bounding box center [25, 10] width 45 height 21
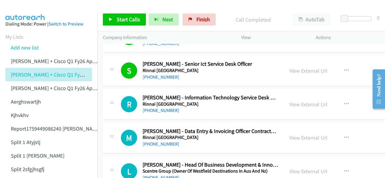
scroll to position [6497, 0]
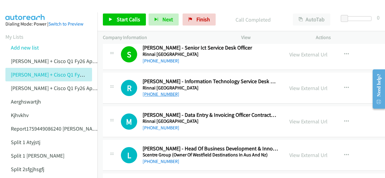
click at [153, 91] on link "[PHONE_NUMBER]" at bounding box center [161, 94] width 37 height 6
click at [31, 12] on aside "Dialing Mode: Power | Switch to Preview My Lists Add new list Justin Lennert + …" at bounding box center [48, 158] width 97 height 293
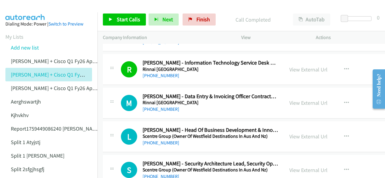
scroll to position [6528, 0]
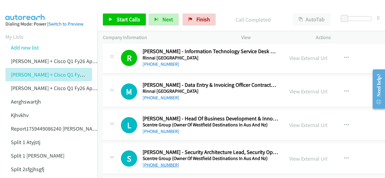
click at [152, 162] on link "+61 411 644 244" at bounding box center [161, 165] width 37 height 6
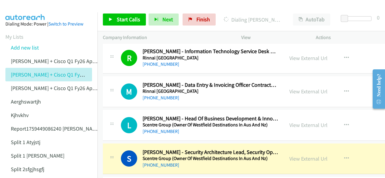
click at [19, 13] on aside "Dialing Mode: Power | Switch to Preview My Lists Add new list Justin Lennert + …" at bounding box center [48, 158] width 97 height 293
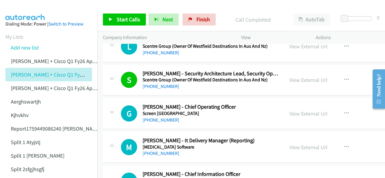
scroll to position [6618, 0]
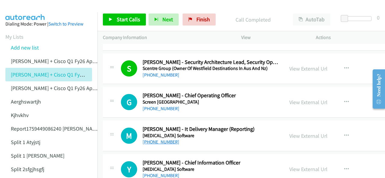
click at [159, 139] on link "[PHONE_NUMBER]" at bounding box center [161, 142] width 37 height 6
click at [34, 13] on aside "Dialing Mode: Power | Switch to Preview My Lists Add new list Justin Lennert + …" at bounding box center [48, 158] width 97 height 293
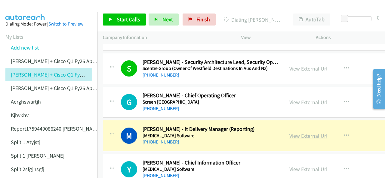
click at [303, 133] on link "View External Url" at bounding box center [308, 136] width 38 height 7
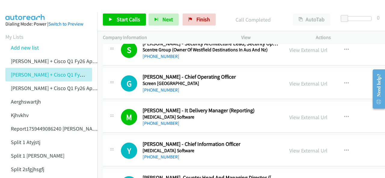
scroll to position [6648, 0]
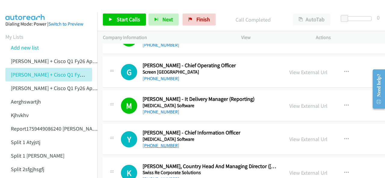
click at [154, 143] on link "[PHONE_NUMBER]" at bounding box center [161, 146] width 37 height 6
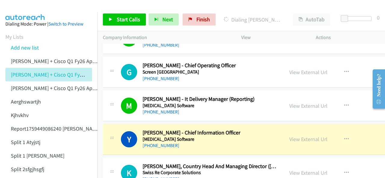
click at [18, 7] on img at bounding box center [25, 10] width 45 height 21
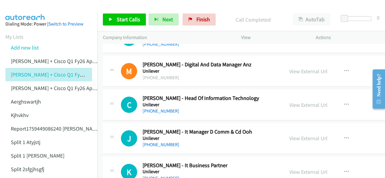
scroll to position [6828, 0]
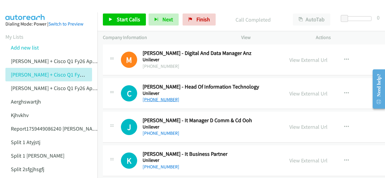
click at [156, 97] on link "[PHONE_NUMBER]" at bounding box center [161, 100] width 37 height 6
click at [23, 5] on img at bounding box center [25, 10] width 45 height 21
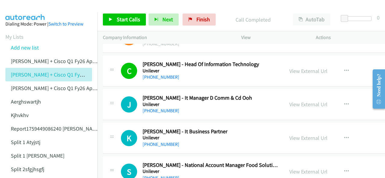
scroll to position [6858, 0]
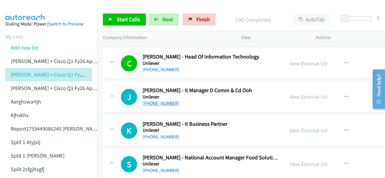
click at [151, 100] on link "[PHONE_NUMBER]" at bounding box center [161, 103] width 37 height 6
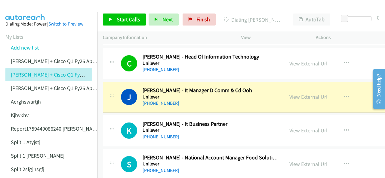
click at [32, 6] on img at bounding box center [25, 10] width 45 height 21
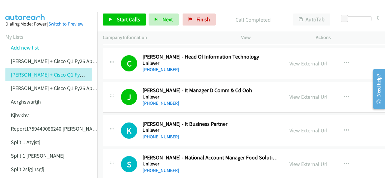
click at [17, 9] on img at bounding box center [25, 10] width 45 height 21
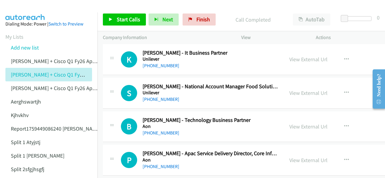
scroll to position [6949, 0]
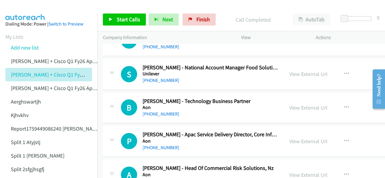
click at [49, 7] on div at bounding box center [190, 11] width 380 height 23
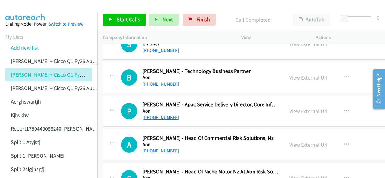
click at [159, 115] on link "[PHONE_NUMBER]" at bounding box center [161, 118] width 37 height 6
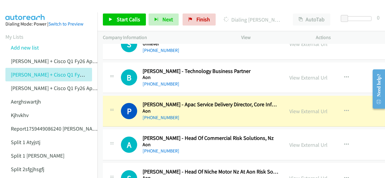
click at [14, 10] on img at bounding box center [25, 10] width 45 height 21
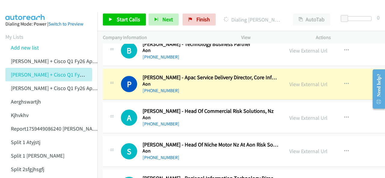
scroll to position [7009, 0]
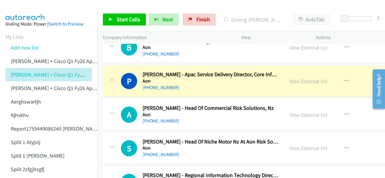
click at [25, 10] on img at bounding box center [25, 10] width 45 height 21
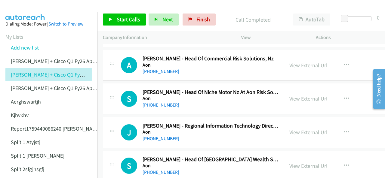
scroll to position [7069, 0]
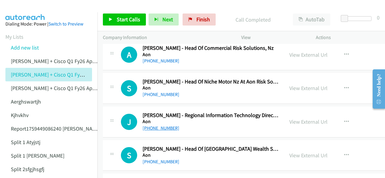
click at [149, 125] on link "[PHONE_NUMBER]" at bounding box center [161, 128] width 37 height 6
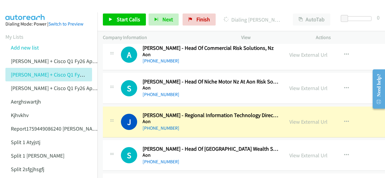
click at [27, 12] on img at bounding box center [25, 10] width 45 height 21
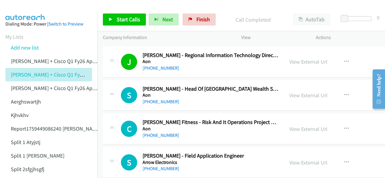
scroll to position [7159, 0]
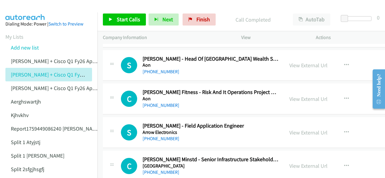
drag, startPoint x: 157, startPoint y: 117, endPoint x: 157, endPoint y: 122, distance: 5.1
click at [158, 136] on link "[PHONE_NUMBER]" at bounding box center [161, 139] width 37 height 6
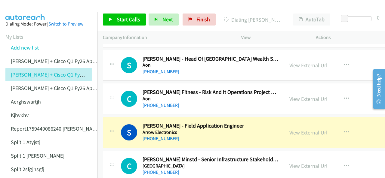
click at [23, 13] on aside "Dialing Mode: Power | Switch to Preview My Lists Add new list Justin Lennert + …" at bounding box center [48, 158] width 97 height 293
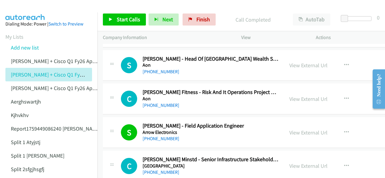
click at [29, 8] on img at bounding box center [25, 10] width 45 height 21
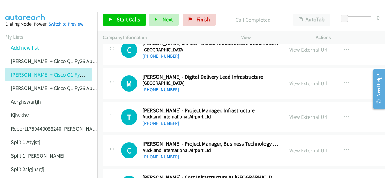
scroll to position [7280, 0]
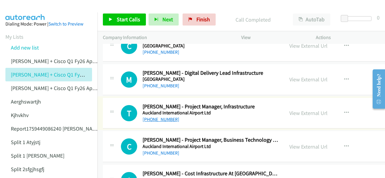
click at [150, 117] on link "+64 21 525 442" at bounding box center [161, 120] width 37 height 6
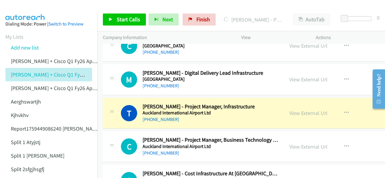
click at [19, 5] on img at bounding box center [25, 10] width 45 height 21
click at [295, 110] on link "View External Url" at bounding box center [308, 113] width 38 height 7
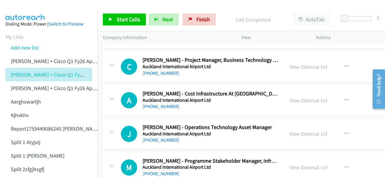
scroll to position [7370, 0]
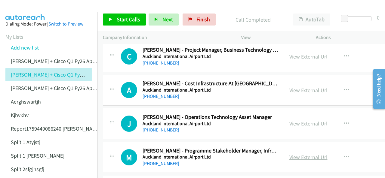
click at [293, 154] on link "View External Url" at bounding box center [308, 157] width 38 height 7
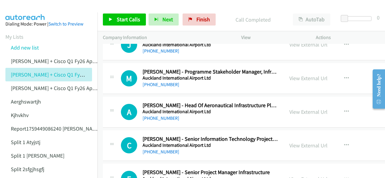
scroll to position [7460, 0]
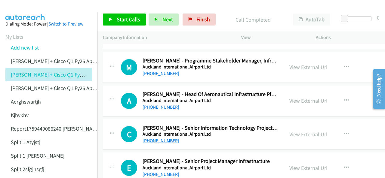
click at [156, 138] on link "+64 27 255 3590" at bounding box center [161, 141] width 37 height 6
click at [21, 11] on main "Start Calls Pause Next Finish Call Completed AutoTab AutoTab 0 Company Informat…" at bounding box center [192, 14] width 385 height 29
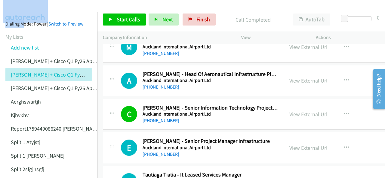
scroll to position [7490, 0]
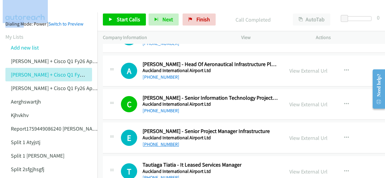
click at [164, 142] on link "+64 21 155 4233" at bounding box center [161, 145] width 37 height 6
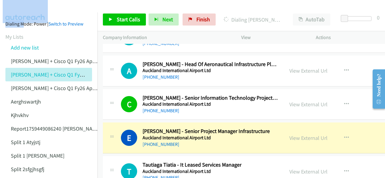
click at [27, 19] on aside "Dialing Mode: Power | Switch to Preview My Lists Add new list Justin Lennert + …" at bounding box center [48, 158] width 97 height 293
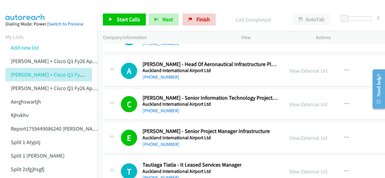
click at [28, 9] on img at bounding box center [25, 10] width 45 height 21
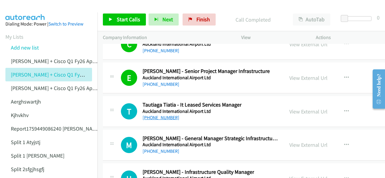
click at [154, 115] on link "+64 21 731 021" at bounding box center [161, 118] width 37 height 6
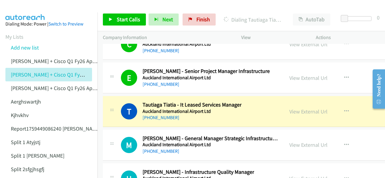
click at [31, 8] on img at bounding box center [25, 10] width 45 height 21
click at [299, 108] on link "View External Url" at bounding box center [308, 111] width 38 height 7
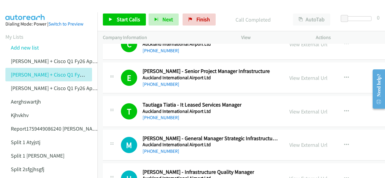
scroll to position [7580, 0]
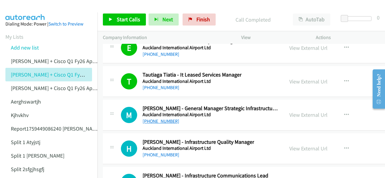
click at [156, 119] on link "+64 27 277 5086" at bounding box center [161, 122] width 37 height 6
click at [20, 8] on img at bounding box center [25, 10] width 45 height 21
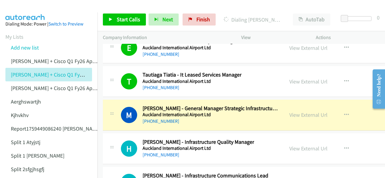
click at [15, 5] on img at bounding box center [25, 10] width 45 height 21
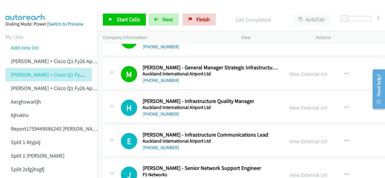
scroll to position [7610, 0]
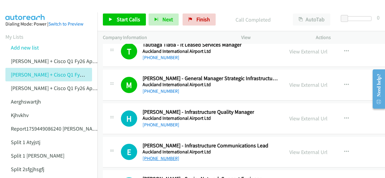
click at [149, 156] on link "+64 20 435 7200" at bounding box center [161, 159] width 37 height 6
click at [30, 12] on img at bounding box center [25, 10] width 45 height 21
click at [23, 9] on img at bounding box center [25, 10] width 45 height 21
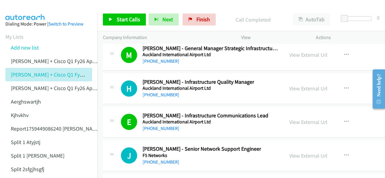
scroll to position [7671, 0]
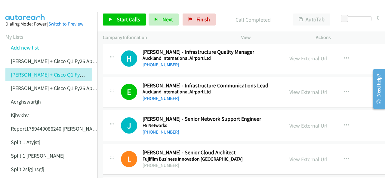
click at [157, 129] on link "+64 20 6272 7861" at bounding box center [161, 132] width 37 height 6
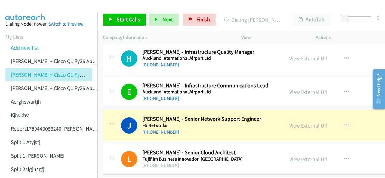
drag, startPoint x: 29, startPoint y: 8, endPoint x: 156, endPoint y: 67, distance: 139.3
click at [29, 8] on img at bounding box center [25, 10] width 45 height 21
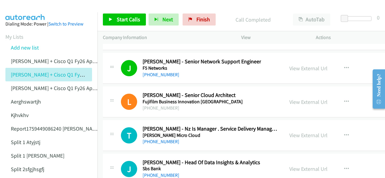
scroll to position [7731, 0]
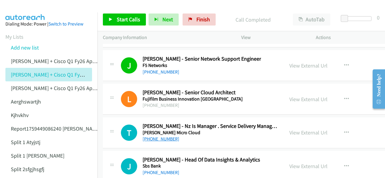
click at [154, 136] on link "[PHONE_NUMBER]" at bounding box center [161, 139] width 37 height 6
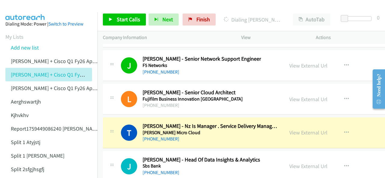
click at [24, 6] on img at bounding box center [25, 10] width 45 height 21
click at [22, 11] on img at bounding box center [25, 10] width 45 height 21
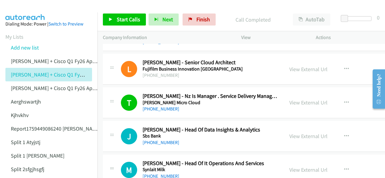
scroll to position [7791, 0]
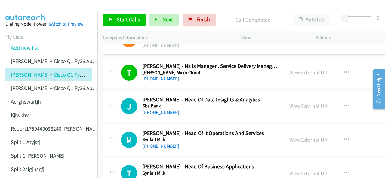
click at [152, 143] on link "+64 21 180 0384" at bounding box center [161, 146] width 37 height 6
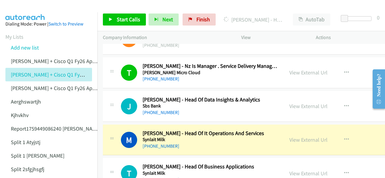
click at [16, 10] on img at bounding box center [25, 10] width 45 height 21
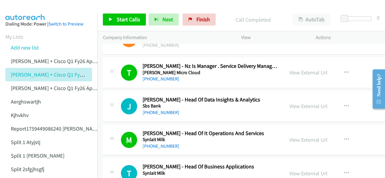
click at [29, 7] on img at bounding box center [25, 10] width 45 height 21
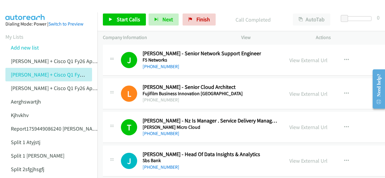
scroll to position [7854, 0]
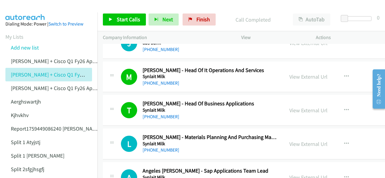
click at [23, 13] on aside "Dialing Mode: Power | Switch to Preview My Lists Add new list Justin Lennert + …" at bounding box center [48, 158] width 97 height 293
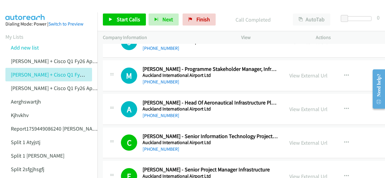
scroll to position [7463, 0]
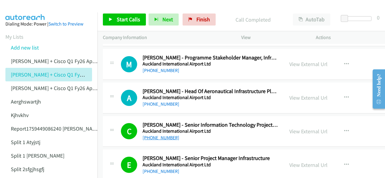
click at [159, 135] on link "+64 27 255 3590" at bounding box center [161, 138] width 37 height 6
click at [28, 7] on img at bounding box center [25, 10] width 45 height 21
click at [17, 8] on img at bounding box center [25, 10] width 45 height 21
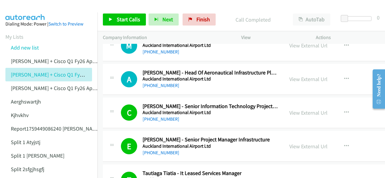
scroll to position [7493, 0]
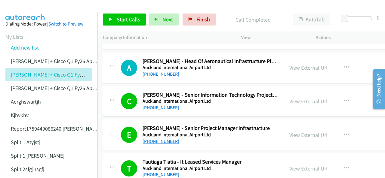
click at [152, 139] on link "+64 21 155 4233" at bounding box center [161, 142] width 37 height 6
click at [20, 6] on img at bounding box center [25, 10] width 45 height 21
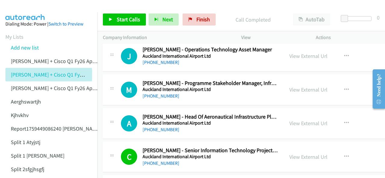
scroll to position [7433, 0]
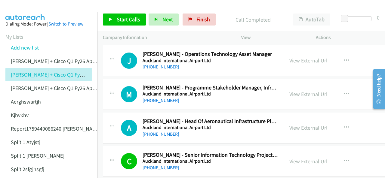
click at [21, 8] on img at bounding box center [25, 10] width 45 height 21
